Goal: Use online tool/utility: Utilize a website feature to perform a specific function

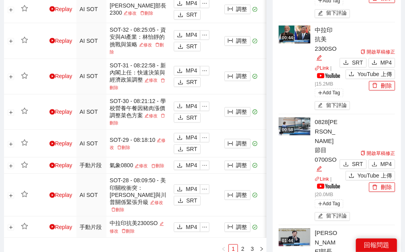
scroll to position [669, 0]
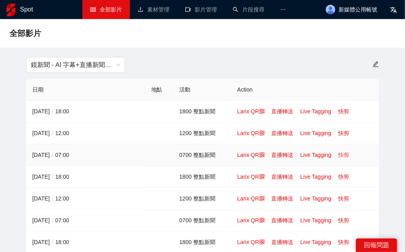
click at [345, 156] on link "快剪" at bounding box center [343, 155] width 11 height 6
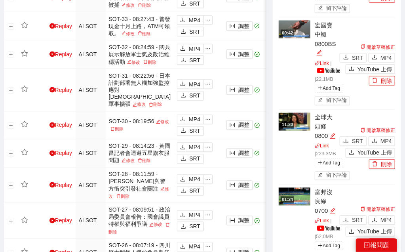
scroll to position [587, 0]
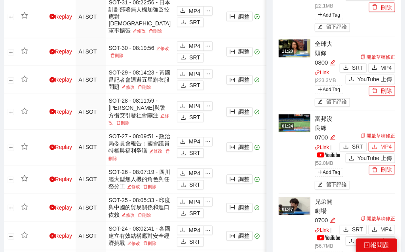
click at [385, 145] on span "MP4" at bounding box center [386, 147] width 11 height 9
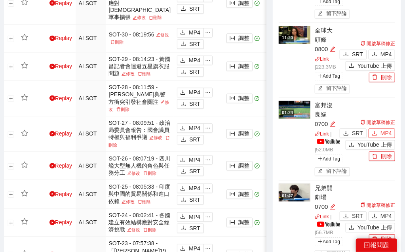
scroll to position [623, 0]
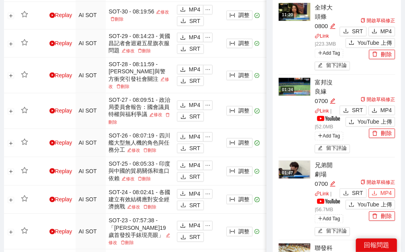
click at [374, 195] on icon "download" at bounding box center [375, 193] width 6 height 6
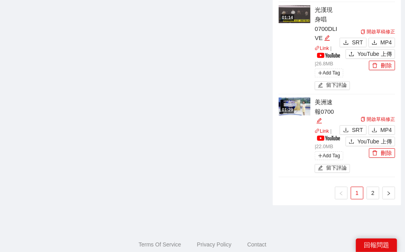
scroll to position [973, 0]
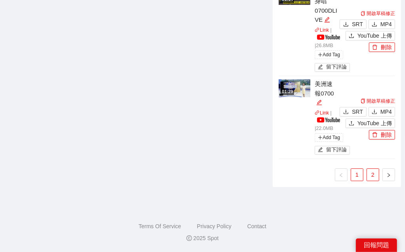
click at [374, 176] on link "2" at bounding box center [373, 175] width 12 height 12
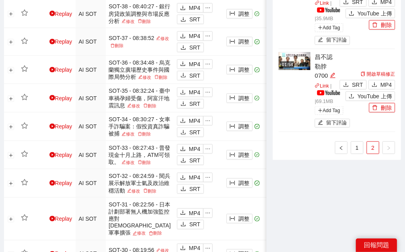
scroll to position [347, 0]
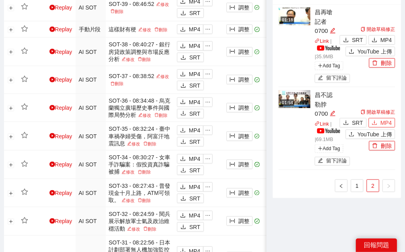
click at [381, 124] on span "MP4" at bounding box center [386, 122] width 11 height 9
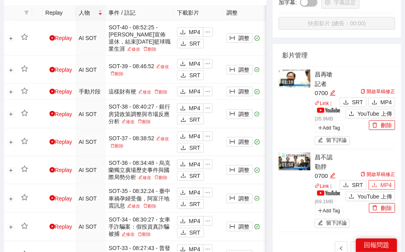
scroll to position [273, 0]
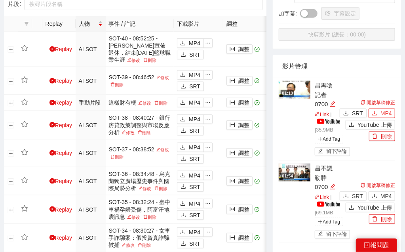
click at [385, 113] on span "MP4" at bounding box center [386, 113] width 11 height 9
